Goal: Information Seeking & Learning: Learn about a topic

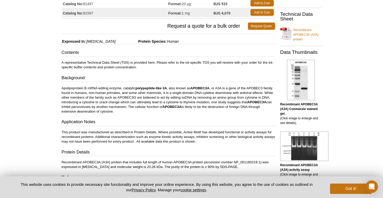
scroll to position [104, 0]
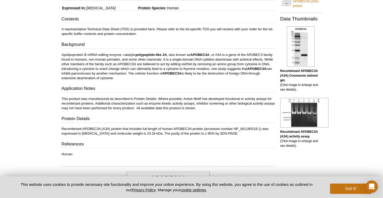
click at [171, 103] on p "This product was manufactured as described in Protein Details. Where possible, …" at bounding box center [169, 104] width 214 height 14
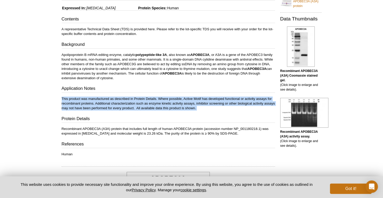
click at [171, 103] on p "This product was manufactured as described in Protein Details. Where possible, …" at bounding box center [169, 104] width 214 height 14
click at [199, 106] on p "This product was manufactured as described in Protein Details. Where possible, …" at bounding box center [169, 104] width 214 height 14
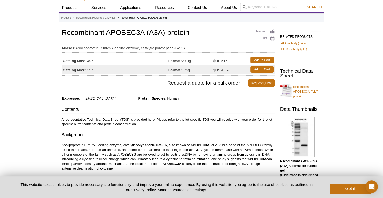
scroll to position [0, 0]
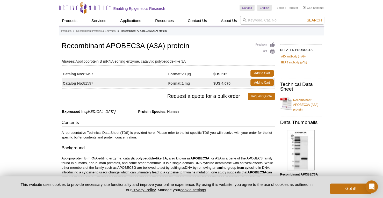
click at [344, 183] on div "Got it!" at bounding box center [349, 187] width 45 height 13
click at [346, 184] on button "Got it!" at bounding box center [350, 189] width 41 height 10
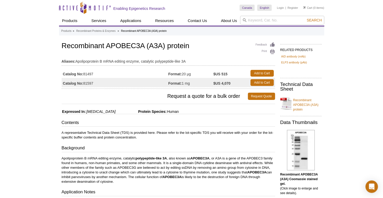
click at [304, 104] on link "Recombinant APOBEC3A (A3A) protein" at bounding box center [300, 103] width 41 height 17
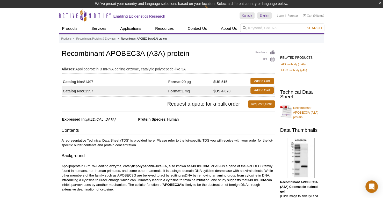
click at [126, 56] on h1 "Recombinant APOBEC3A (A3A) protein" at bounding box center [169, 54] width 214 height 9
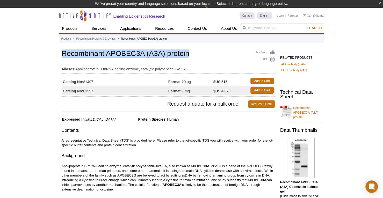
click at [126, 56] on h1 "Recombinant APOBEC3A (A3A) protein" at bounding box center [169, 54] width 214 height 9
click at [170, 51] on h1 "Recombinant APOBEC3A (A3A) protein" at bounding box center [169, 54] width 214 height 9
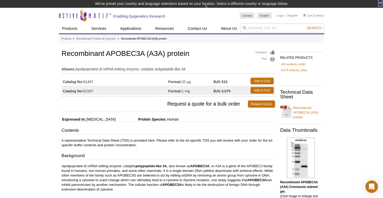
click at [380, 0] on button "×" at bounding box center [380, 3] width 3 height 6
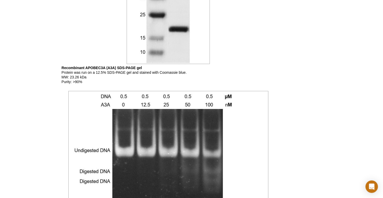
scroll to position [153, 0]
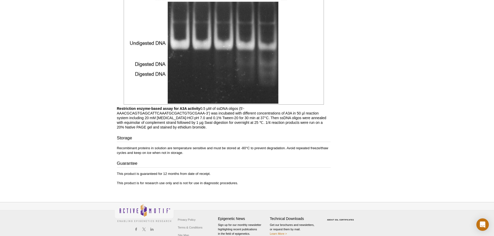
scroll to position [453, 0]
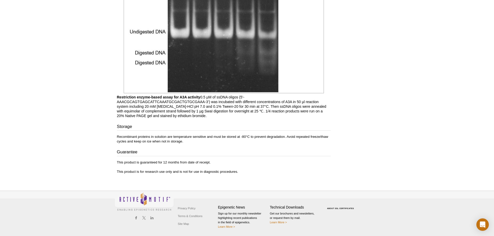
click at [124, 102] on p "Restriction enzyme-based assay for A3A activity 0.5 μM of ssDNA oligos (5‘-AAAC…" at bounding box center [224, 106] width 214 height 23
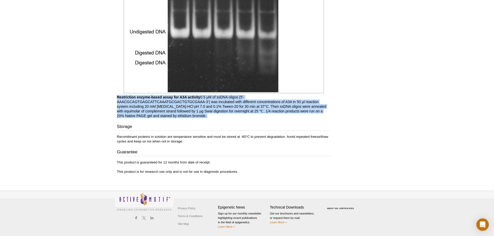
click at [124, 102] on p "Restriction enzyme-based assay for A3A activity 0.5 μM of ssDNA oligos (5‘-AAAC…" at bounding box center [224, 106] width 214 height 23
click at [125, 98] on b "Restriction enzyme-based assay for A3A activity" at bounding box center [158, 97] width 83 height 4
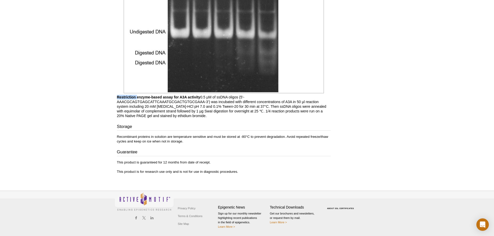
click at [125, 98] on b "Restriction enzyme-based assay for A3A activity" at bounding box center [158, 97] width 83 height 4
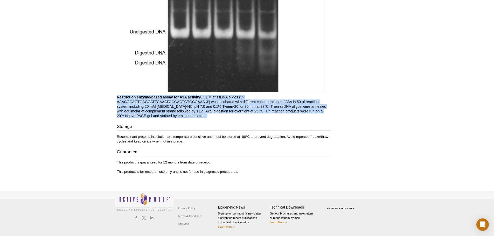
click at [125, 98] on b "Restriction enzyme-based assay for A3A activity" at bounding box center [158, 97] width 83 height 4
click at [148, 99] on b "Restriction enzyme-based assay for A3A activity" at bounding box center [158, 97] width 83 height 4
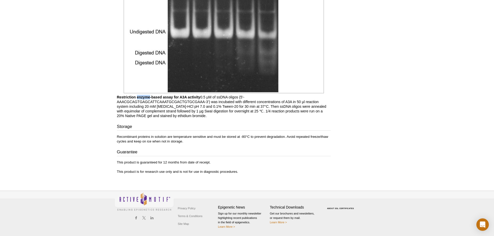
click at [148, 99] on b "Restriction enzyme-based assay for A3A activity" at bounding box center [158, 97] width 83 height 4
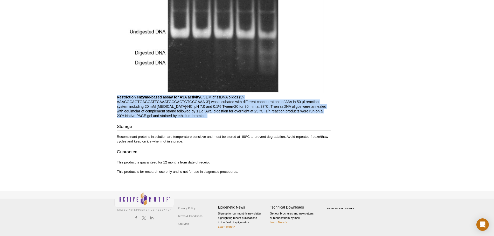
click at [149, 99] on p "Restriction enzyme-based assay for A3A activity 0.5 μM of ssDNA oligos (5‘-AAAC…" at bounding box center [224, 106] width 214 height 23
click at [149, 101] on p "Restriction enzyme-based assay for A3A activity 0.5 μM of ssDNA oligos (5‘-AAAC…" at bounding box center [224, 106] width 214 height 23
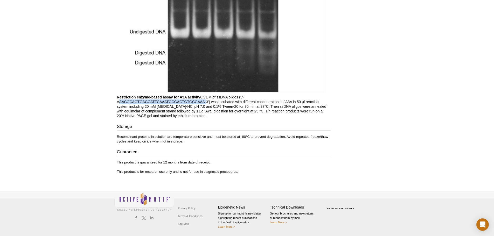
click at [149, 101] on p "Restriction enzyme-based assay for A3A activity 0.5 μM of ssDNA oligos (5‘-AAAC…" at bounding box center [224, 106] width 214 height 23
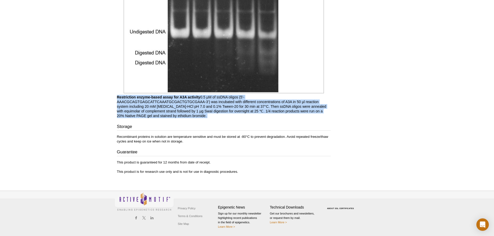
click at [149, 101] on p "Restriction enzyme-based assay for A3A activity 0.5 μM of ssDNA oligos (5‘-AAAC…" at bounding box center [224, 106] width 214 height 23
click at [143, 95] on b "Restriction enzyme-based assay for A3A activity" at bounding box center [158, 97] width 83 height 4
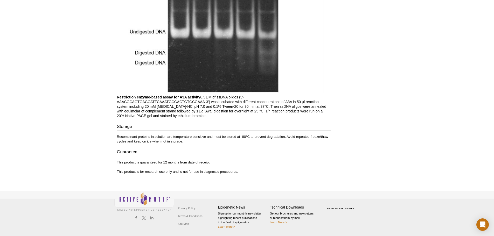
click at [144, 99] on p "Restriction enzyme-based assay for A3A activity 0.5 μM of ssDNA oligos (5‘-AAAC…" at bounding box center [224, 106] width 214 height 23
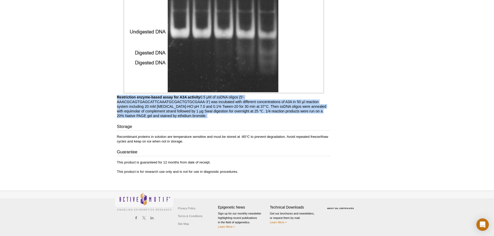
click at [144, 99] on p "Restriction enzyme-based assay for A3A activity 0.5 μM of ssDNA oligos (5‘-AAAC…" at bounding box center [224, 106] width 214 height 23
click at [134, 104] on p "Restriction enzyme-based assay for A3A activity 0.5 μM of ssDNA oligos (5‘-AAAC…" at bounding box center [224, 106] width 214 height 23
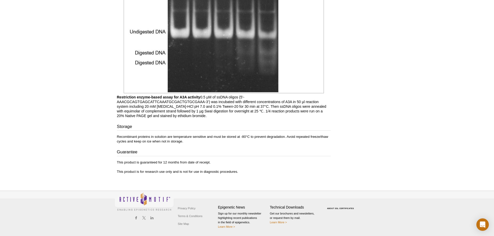
click at [139, 100] on p "Restriction enzyme-based assay for A3A activity 0.5 μM of ssDNA oligos (5‘-AAAC…" at bounding box center [224, 106] width 214 height 23
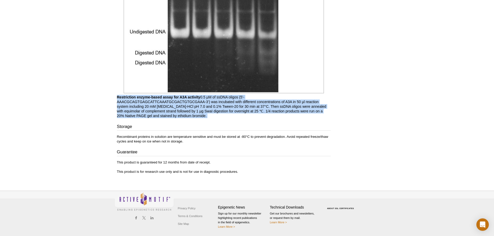
click at [139, 100] on p "Restriction enzyme-based assay for A3A activity 0.5 μM of ssDNA oligos (5‘-AAAC…" at bounding box center [224, 106] width 214 height 23
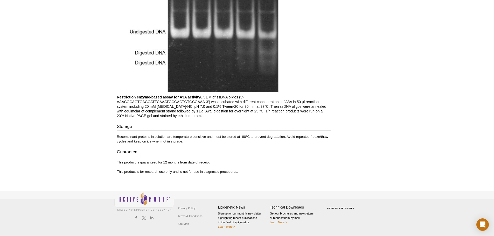
click at [169, 94] on link at bounding box center [224, 33] width 200 height 124
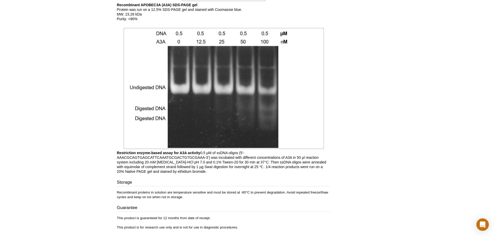
scroll to position [427, 0]
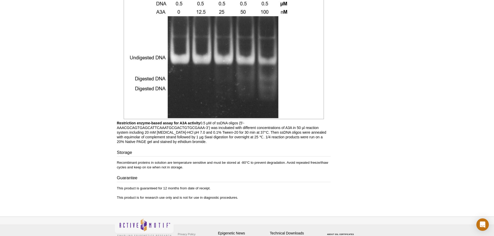
click at [152, 128] on p "Restriction enzyme-based assay for A3A activity 0.5 μM of ssDNA oligos (5‘-AAAC…" at bounding box center [224, 132] width 214 height 23
click at [153, 123] on b "Restriction enzyme-based assay for A3A activity" at bounding box center [158, 123] width 83 height 4
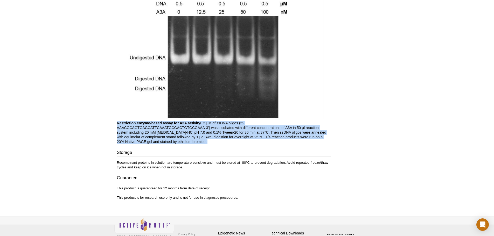
click at [153, 123] on b "Restriction enzyme-based assay for A3A activity" at bounding box center [158, 123] width 83 height 4
click at [154, 130] on p "Restriction enzyme-based assay for A3A activity 0.5 μM of ssDNA oligos (5‘-AAAC…" at bounding box center [224, 132] width 214 height 23
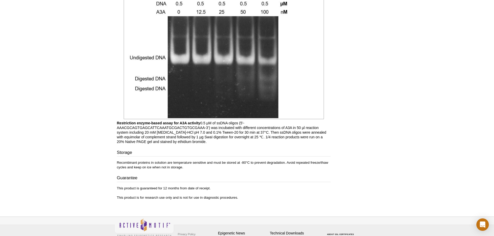
click at [155, 126] on p "Restriction enzyme-based assay for A3A activity 0.5 μM of ssDNA oligos (5‘-AAAC…" at bounding box center [224, 132] width 214 height 23
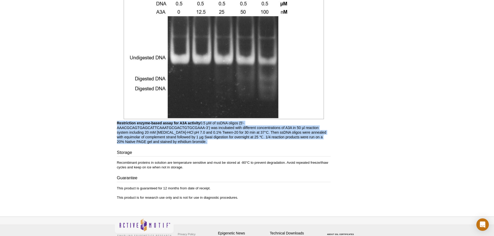
click at [155, 126] on p "Restriction enzyme-based assay for A3A activity 0.5 μM of ssDNA oligos (5‘-AAAC…" at bounding box center [224, 132] width 214 height 23
click at [140, 134] on p "Restriction enzyme-based assay for A3A activity 0.5 μM of ssDNA oligos (5‘-AAAC…" at bounding box center [224, 132] width 214 height 23
click at [157, 130] on p "Restriction enzyme-based assay for A3A activity 0.5 μM of ssDNA oligos (5‘-AAAC…" at bounding box center [224, 132] width 214 height 23
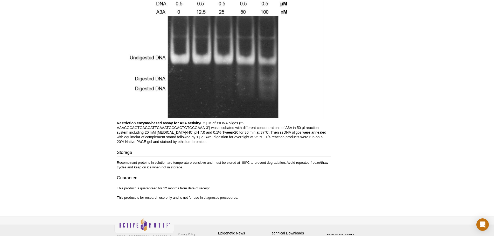
drag, startPoint x: 168, startPoint y: 148, endPoint x: 170, endPoint y: 145, distance: 3.3
click at [174, 129] on p "Restriction enzyme-based assay for A3A activity 0.5 μM of ssDNA oligos (5‘-AAAC…" at bounding box center [224, 132] width 214 height 23
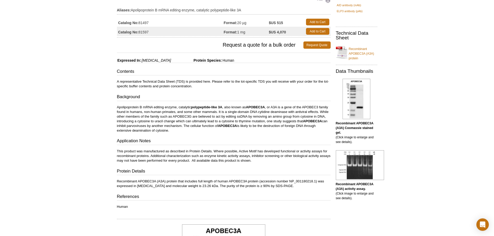
scroll to position [52, 0]
click at [211, 115] on p "Apolipoprotein B mRNA editing enzyme, catalytic polypeptide-like 3A , also know…" at bounding box center [224, 118] width 214 height 28
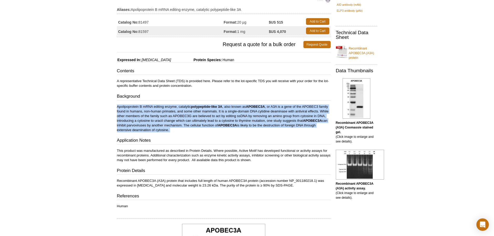
click at [211, 115] on p "Apolipoprotein B mRNA editing enzyme, catalytic polypeptide-like 3A , also know…" at bounding box center [224, 118] width 214 height 28
click at [210, 132] on p "Apolipoprotein B mRNA editing enzyme, catalytic polypeptide-like 3A , also know…" at bounding box center [224, 118] width 214 height 28
click at [214, 115] on p "Apolipoprotein B mRNA editing enzyme, catalytic polypeptide-like 3A , also know…" at bounding box center [224, 118] width 214 height 28
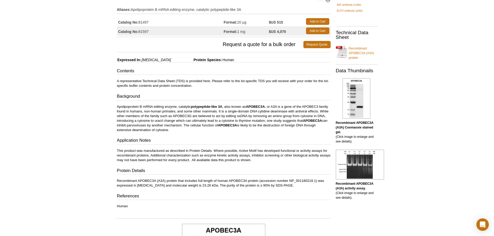
click at [215, 122] on p "Apolipoprotein B mRNA editing enzyme, catalytic polypeptide-like 3A , also know…" at bounding box center [224, 118] width 214 height 28
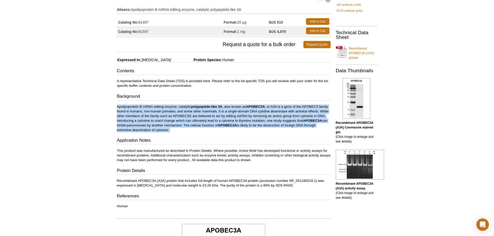
click at [215, 122] on p "Apolipoprotein B mRNA editing enzyme, catalytic polypeptide-like 3A , also know…" at bounding box center [224, 118] width 214 height 28
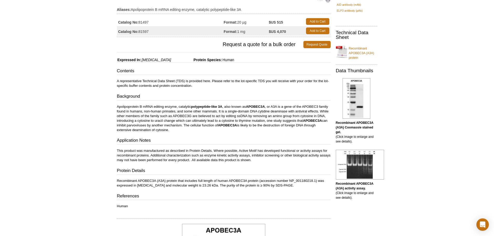
click at [215, 146] on div "Contents A representative Technical Data Sheet (TDS) is provided here. Please r…" at bounding box center [224, 138] width 214 height 141
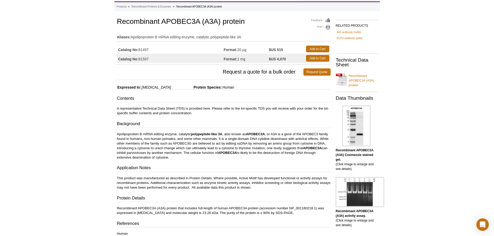
scroll to position [0, 0]
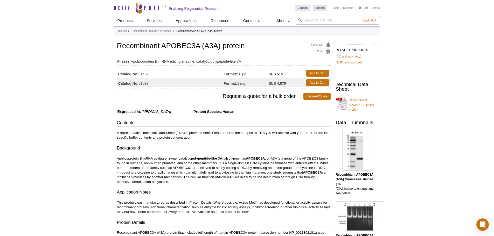
click at [180, 46] on h1 "Recombinant APOBEC3A (A3A) protein" at bounding box center [224, 46] width 214 height 9
click at [178, 48] on h1 "Recombinant APOBEC3A (A3A) protein" at bounding box center [224, 46] width 214 height 9
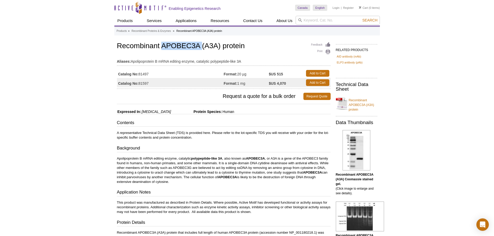
click at [179, 46] on h1 "Recombinant APOBEC3A (A3A) protein" at bounding box center [224, 46] width 214 height 9
click at [189, 43] on h1 "Recombinant APOBEC3A (A3A) protein" at bounding box center [224, 46] width 214 height 9
click at [189, 44] on h1 "Recombinant APOBEC3A (A3A) protein" at bounding box center [224, 46] width 214 height 9
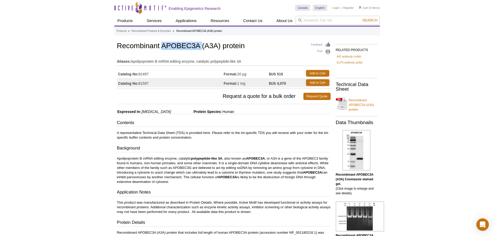
click at [189, 44] on h1 "Recombinant APOBEC3A (A3A) protein" at bounding box center [224, 46] width 214 height 9
click at [155, 51] on div "Feedback Print Recombinant APOBEC3A (A3A) protein Aliases: Apolipoprotein B mRN…" at bounding box center [224, 65] width 214 height 48
click at [182, 44] on h1 "Recombinant APOBEC3A (A3A) protein" at bounding box center [224, 46] width 214 height 9
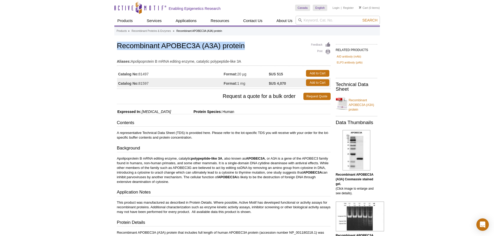
click at [182, 44] on h1 "Recombinant APOBEC3A (A3A) protein" at bounding box center [224, 46] width 214 height 9
click at [177, 49] on h1 "Recombinant APOBEC3A (A3A) protein" at bounding box center [224, 46] width 214 height 9
click at [132, 48] on h1 "Recombinant APOBEC3A (A3A) protein" at bounding box center [224, 46] width 214 height 9
click at [146, 61] on td "Aliases: Apolipoprotein B mRNA editing enzyme, catalytic polypeptide-like 3A" at bounding box center [224, 60] width 214 height 8
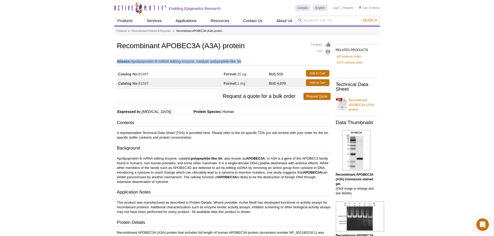
click at [146, 61] on td "Aliases: Apolipoprotein B mRNA editing enzyme, catalytic polypeptide-like 3A" at bounding box center [224, 60] width 214 height 8
click at [213, 62] on td "Aliases: Apolipoprotein B mRNA editing enzyme, catalytic polypeptide-like 3A" at bounding box center [224, 60] width 214 height 8
click at [193, 61] on td "Aliases: Apolipoprotein B mRNA editing enzyme, catalytic polypeptide-like 3A" at bounding box center [224, 60] width 214 height 8
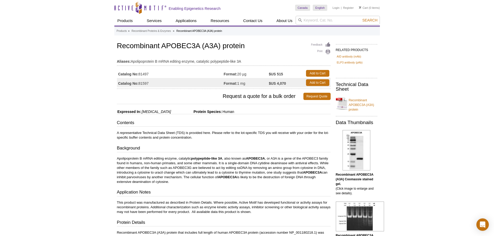
click at [183, 95] on span "Request a quote for a bulk order" at bounding box center [210, 96] width 186 height 7
click at [180, 60] on td "Aliases: Apolipoprotein B mRNA editing enzyme, catalytic polypeptide-like 3A" at bounding box center [224, 60] width 214 height 8
click at [141, 65] on table "Aliases: Apolipoprotein B mRNA editing enzyme, catalytic polypeptide-like 3A" at bounding box center [224, 60] width 214 height 11
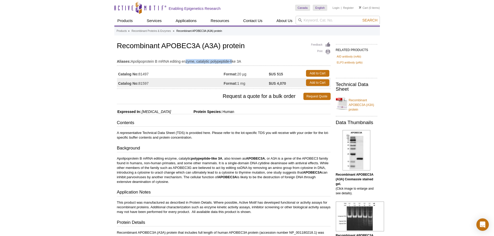
drag, startPoint x: 186, startPoint y: 59, endPoint x: 231, endPoint y: 62, distance: 45.4
click at [232, 66] on table "Aliases: Apolipoprotein B mRNA editing enzyme, catalytic polypeptide-like 3A" at bounding box center [224, 60] width 214 height 11
click at [230, 60] on td "Aliases: Apolipoprotein B mRNA editing enzyme, catalytic polypeptide-like 3A" at bounding box center [224, 60] width 214 height 8
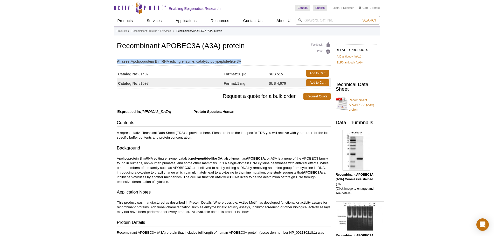
click at [191, 56] on td "Aliases: Apolipoprotein B mRNA editing enzyme, catalytic polypeptide-like 3A" at bounding box center [224, 60] width 214 height 8
click at [189, 44] on h1 "Recombinant APOBEC3A (A3A) protein" at bounding box center [224, 46] width 214 height 9
click at [192, 62] on td "Aliases: Apolipoprotein B mRNA editing enzyme, catalytic polypeptide-like 3A" at bounding box center [224, 60] width 214 height 8
click at [190, 48] on h1 "Recombinant APOBEC3A (A3A) protein" at bounding box center [224, 46] width 214 height 9
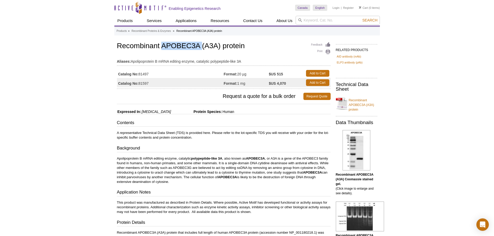
click at [190, 48] on h1 "Recombinant APOBEC3A (A3A) protein" at bounding box center [224, 46] width 214 height 9
click at [195, 81] on td "Catalog No: 81597" at bounding box center [170, 82] width 107 height 9
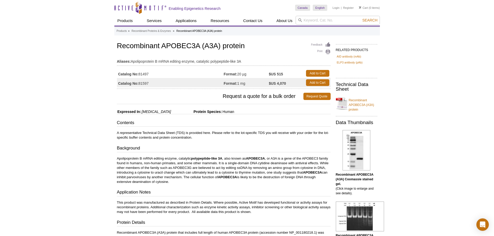
click at [179, 57] on td "Aliases: Apolipoprotein B mRNA editing enzyme, catalytic polypeptide-like 3A" at bounding box center [224, 60] width 214 height 8
click at [179, 56] on td "Aliases: Apolipoprotein B mRNA editing enzyme, catalytic polypeptide-like 3A" at bounding box center [224, 60] width 214 height 8
click at [178, 49] on h1 "Recombinant APOBEC3A (A3A) protein" at bounding box center [224, 46] width 214 height 9
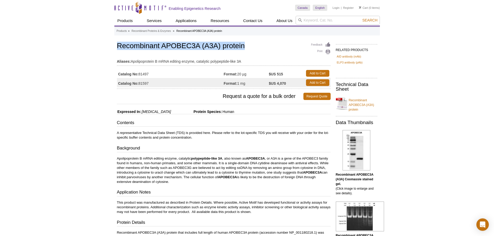
click at [178, 49] on h1 "Recombinant APOBEC3A (A3A) protein" at bounding box center [224, 46] width 214 height 9
click at [185, 70] on td "Catalog No: 81497" at bounding box center [170, 73] width 107 height 9
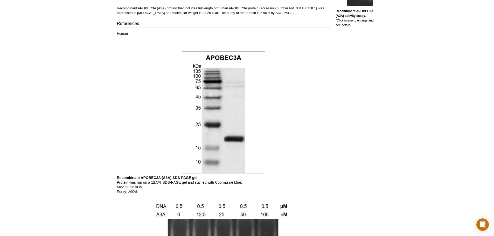
scroll to position [311, 0]
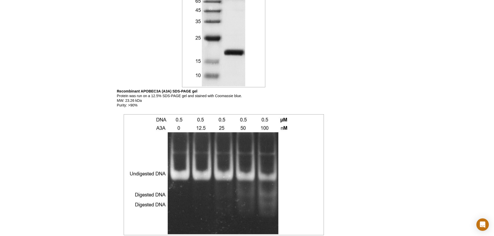
drag, startPoint x: 466, startPoint y: 112, endPoint x: 460, endPoint y: 118, distance: 8.2
click at [465, 112] on div "Active Motif Logo Enabling Epigenetics Research 0 Search Skip to content Active…" at bounding box center [247, 33] width 494 height 689
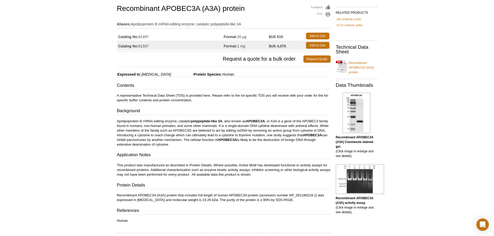
scroll to position [104, 0]
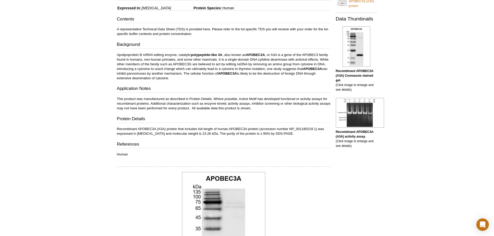
click at [265, 103] on p "This product was manufactured as described in Protein Details. Where possible, …" at bounding box center [224, 104] width 214 height 14
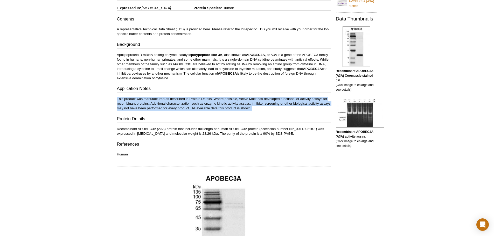
click at [265, 103] on p "This product was manufactured as described in Protein Details. Where possible, …" at bounding box center [224, 104] width 214 height 14
click at [257, 109] on p "This product was manufactured as described in Protein Details. Where possible, …" at bounding box center [224, 104] width 214 height 14
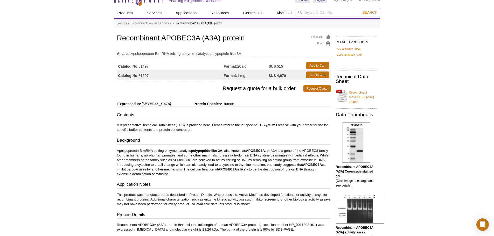
scroll to position [0, 0]
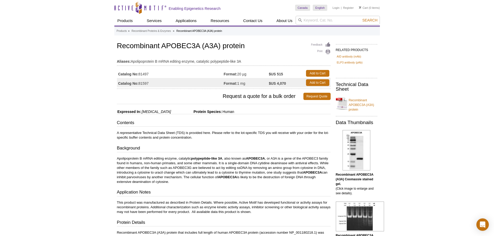
click at [218, 46] on h1 "Recombinant APOBEC3A (A3A) protein" at bounding box center [224, 46] width 214 height 9
click at [186, 46] on h1 "Recombinant APOBEC3A (A3A) protein" at bounding box center [224, 46] width 214 height 9
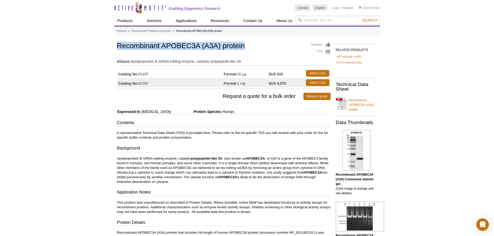
click at [186, 46] on h1 "Recombinant APOBEC3A (A3A) protein" at bounding box center [224, 46] width 214 height 9
click at [236, 45] on h1 "Recombinant APOBEC3A (A3A) protein" at bounding box center [224, 46] width 214 height 9
click at [170, 47] on h1 "Recombinant APOBEC3A (A3A) protein" at bounding box center [224, 46] width 214 height 9
